Goal: Task Accomplishment & Management: Manage account settings

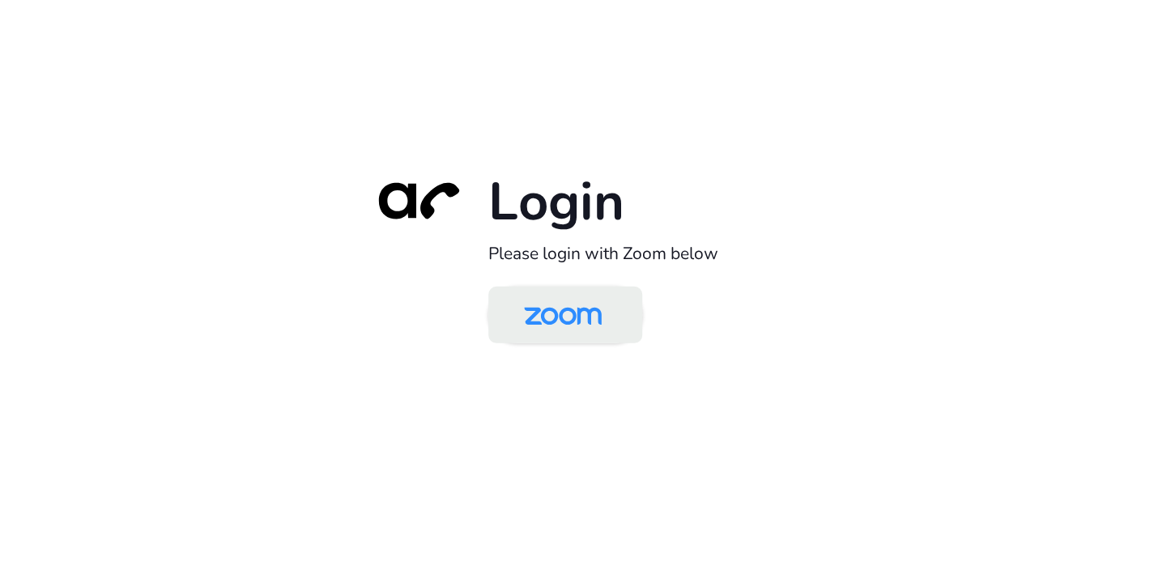
click at [558, 321] on img at bounding box center [563, 316] width 112 height 53
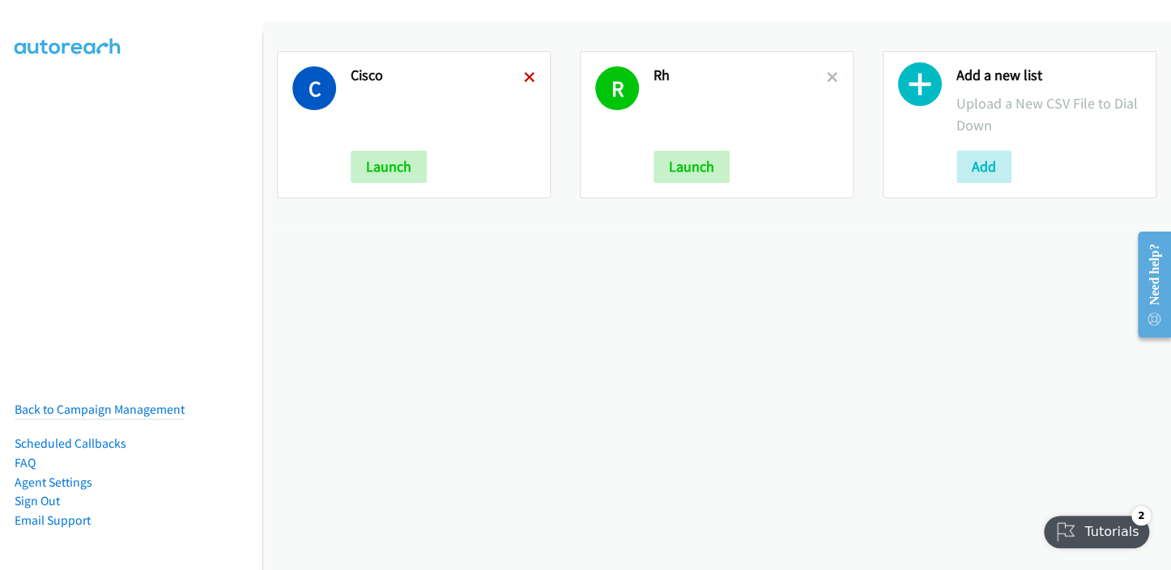
click at [526, 77] on icon at bounding box center [529, 78] width 11 height 11
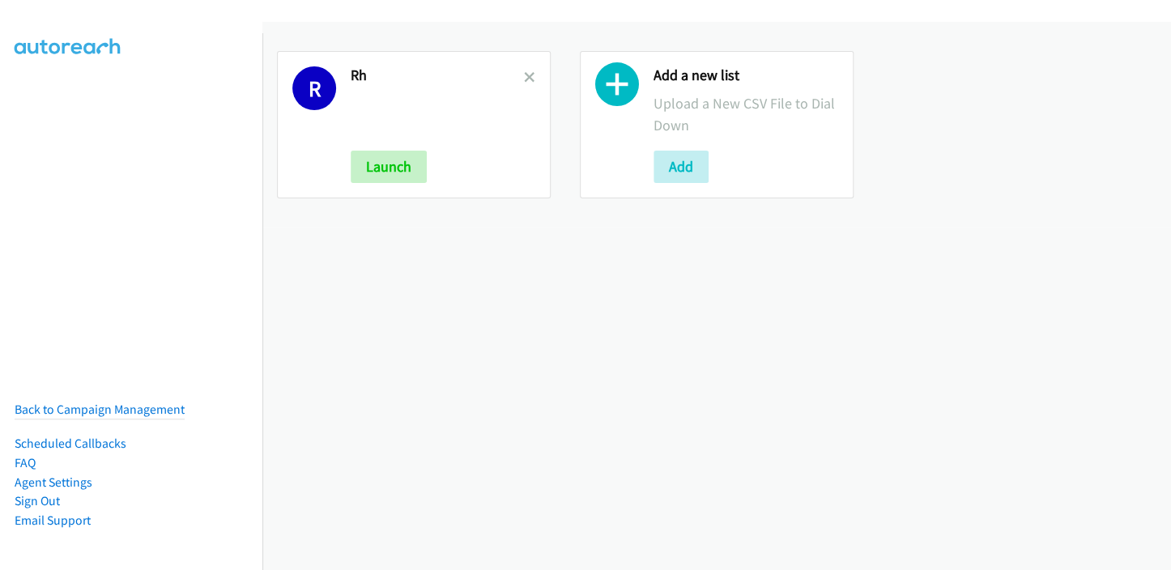
click at [526, 77] on icon at bounding box center [529, 78] width 11 height 11
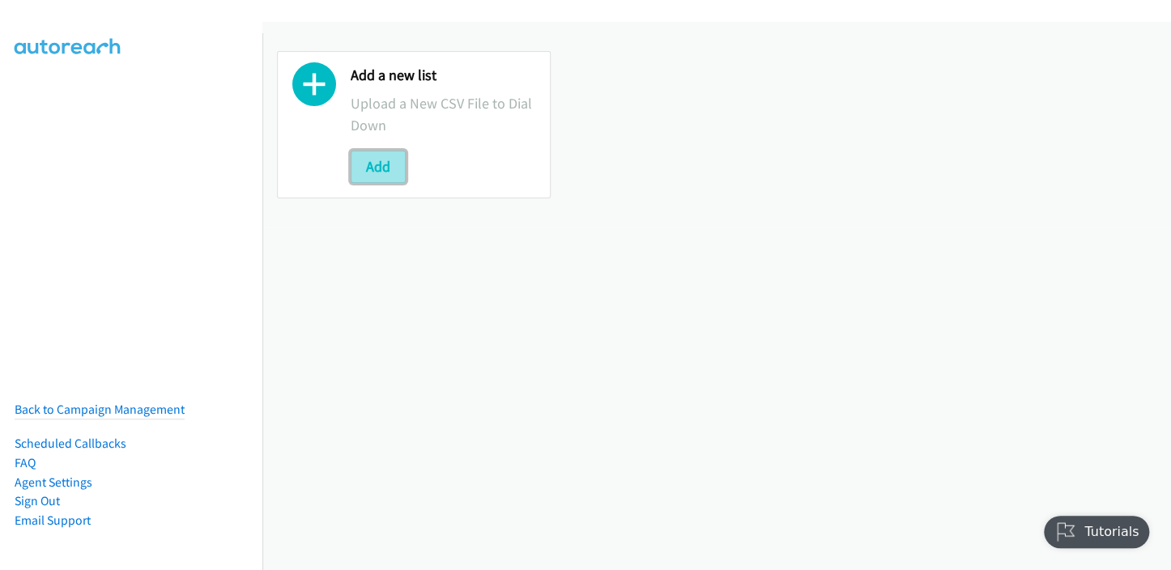
click at [373, 164] on button "Add" at bounding box center [378, 167] width 55 height 32
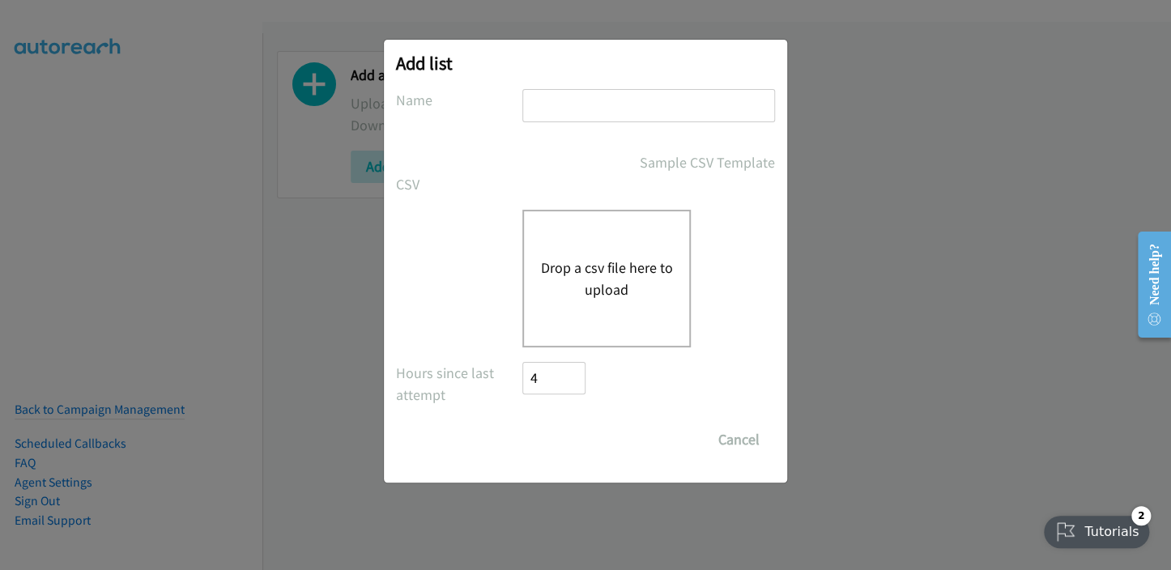
click at [531, 110] on input "text" at bounding box center [648, 105] width 253 height 33
type input "RH"
click at [618, 269] on button "Drop a csv file here to upload" at bounding box center [606, 279] width 133 height 44
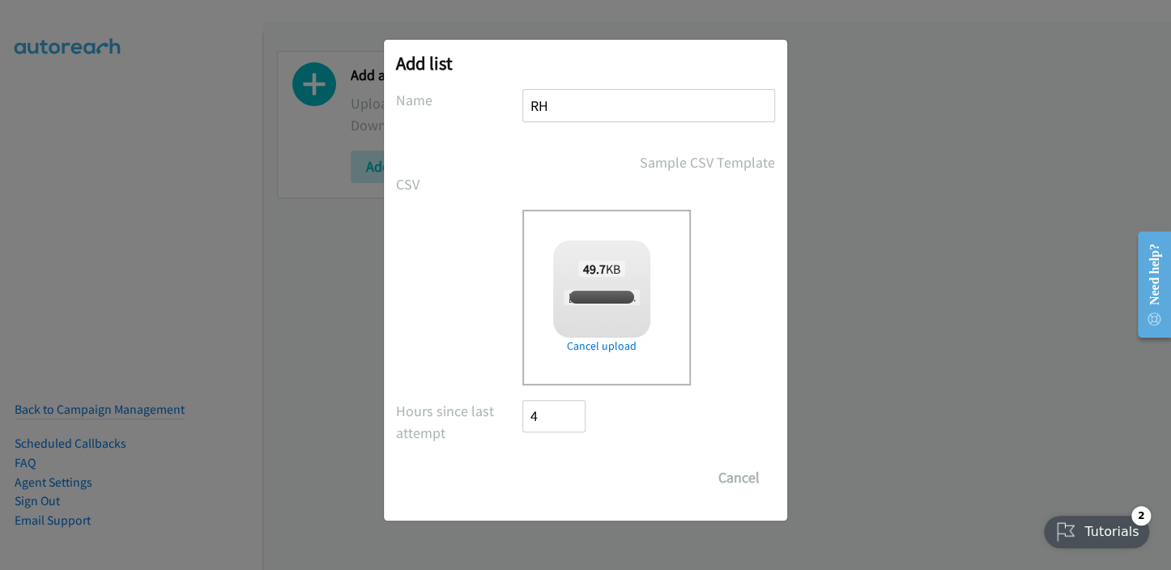
checkbox input "true"
click at [554, 479] on input "Save List" at bounding box center [564, 478] width 85 height 32
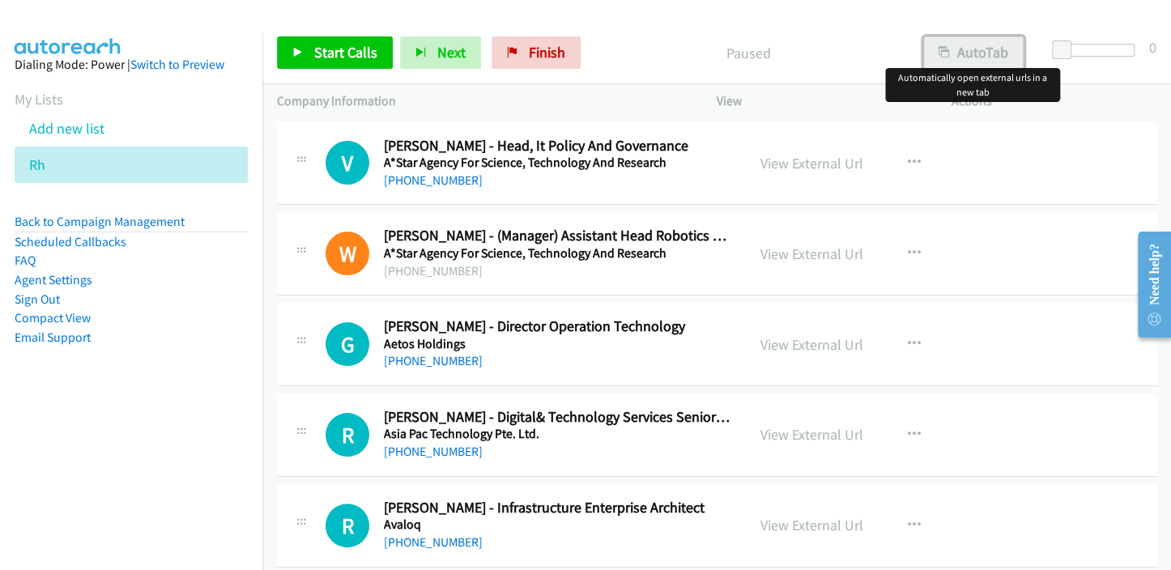
click at [991, 57] on button "AutoTab" at bounding box center [973, 52] width 100 height 32
